Goal: Information Seeking & Learning: Find specific fact

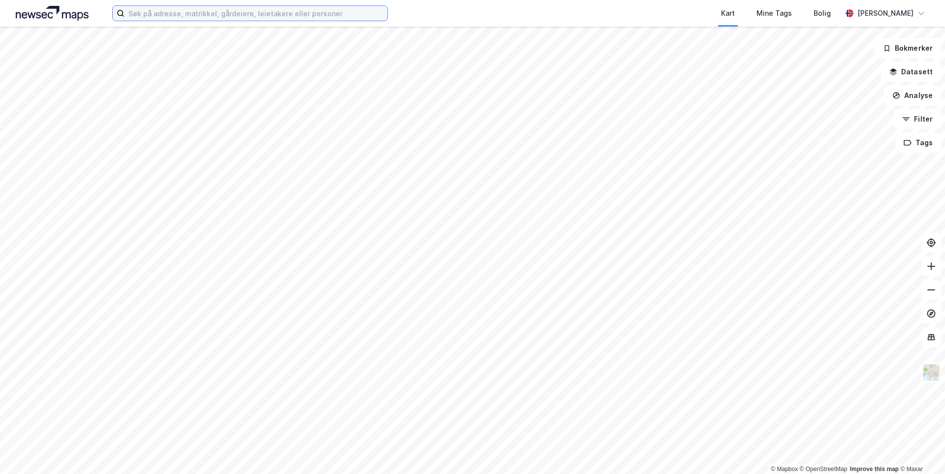
click at [230, 18] on input at bounding box center [255, 13] width 263 height 15
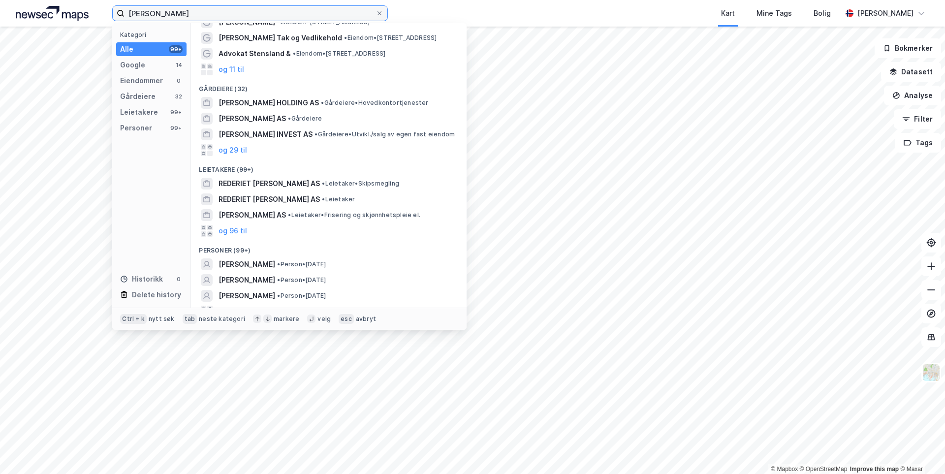
scroll to position [38, 0]
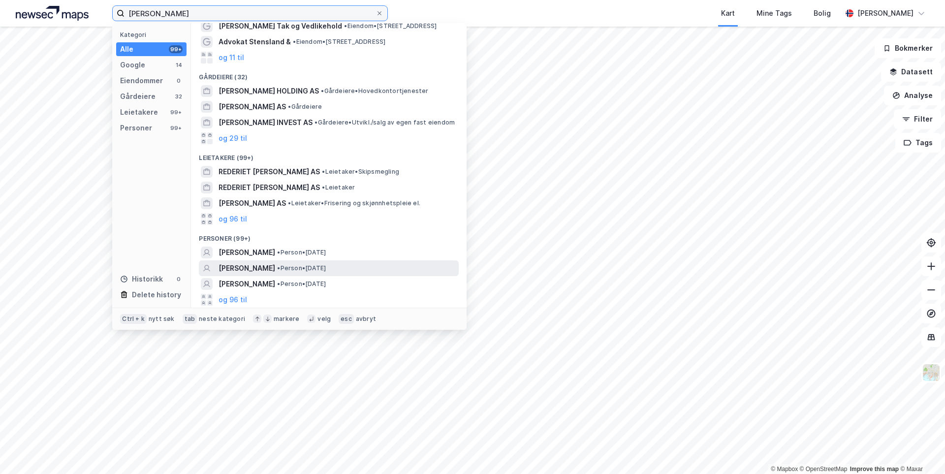
type input "[PERSON_NAME]"
click at [275, 266] on span "[PERSON_NAME]" at bounding box center [246, 268] width 57 height 12
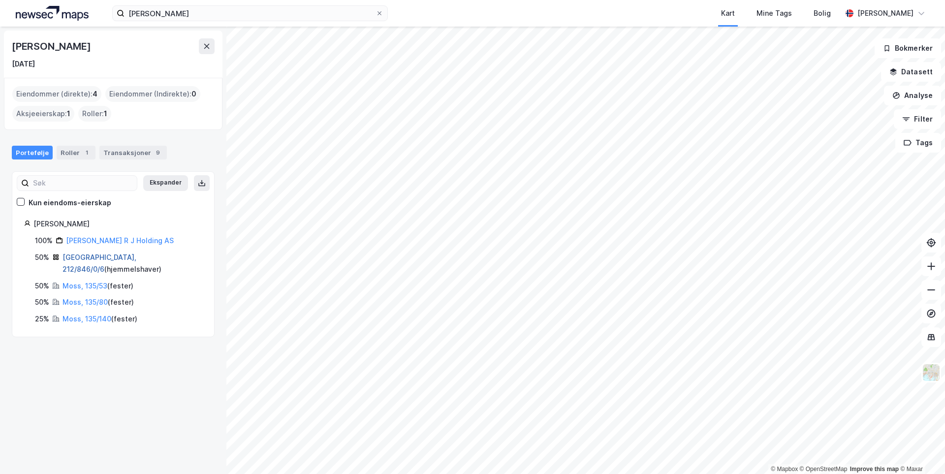
click at [103, 257] on link "[GEOGRAPHIC_DATA], 212/846/0/6" at bounding box center [99, 263] width 74 height 20
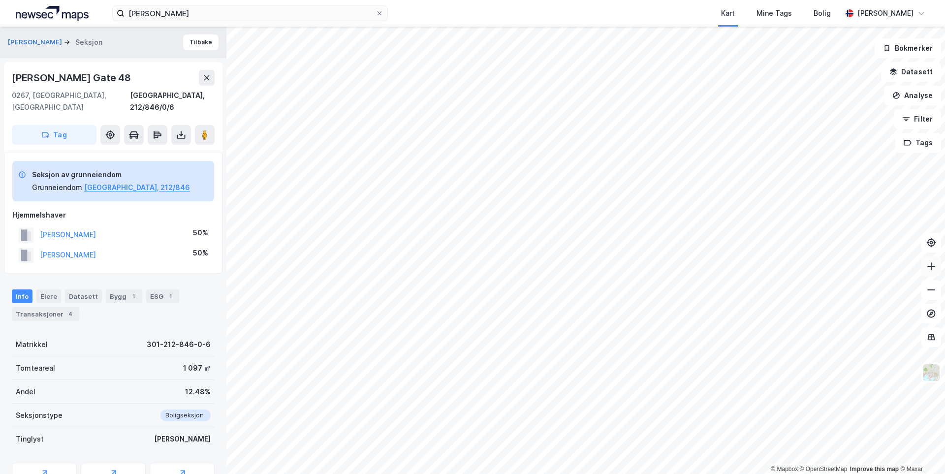
click at [931, 272] on button at bounding box center [931, 266] width 20 height 20
click at [61, 307] on div "Transaksjoner 4" at bounding box center [45, 314] width 67 height 14
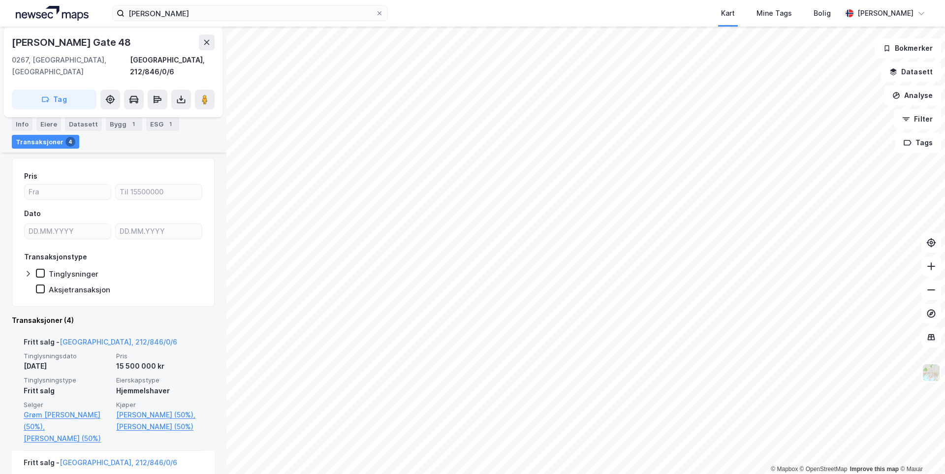
scroll to position [179, 0]
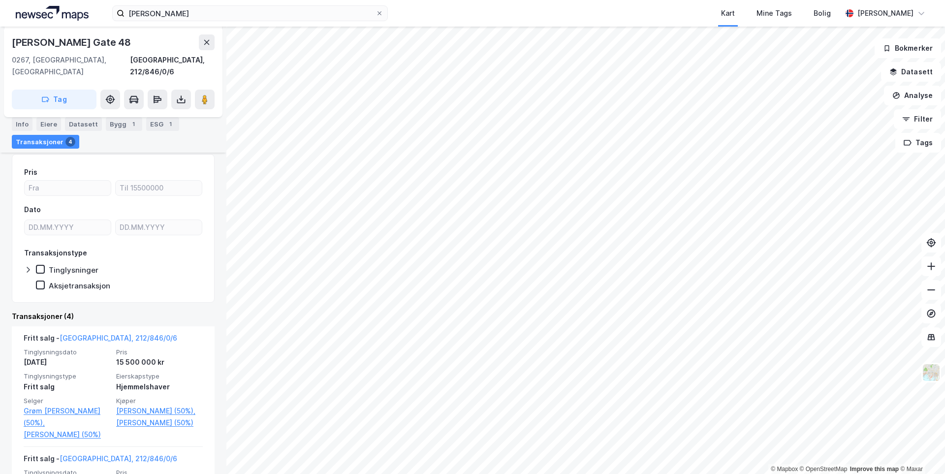
drag, startPoint x: 133, startPoint y: 41, endPoint x: 12, endPoint y: 44, distance: 121.1
click at [12, 44] on div "[PERSON_NAME] Gate 48" at bounding box center [113, 42] width 203 height 16
copy div "[PERSON_NAME] Gate 48"
